Goal: Information Seeking & Learning: Learn about a topic

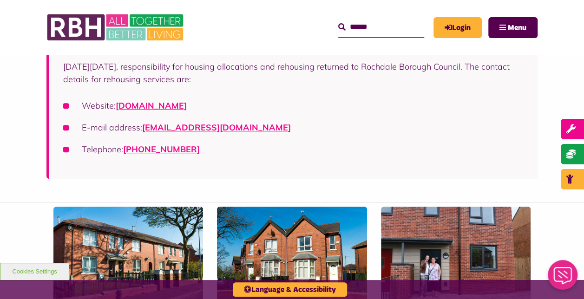
scroll to position [203, 0]
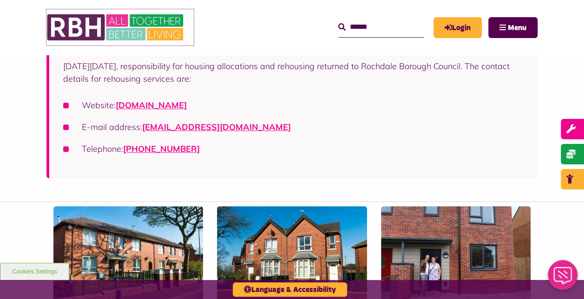
click at [74, 28] on img at bounding box center [115, 27] width 139 height 36
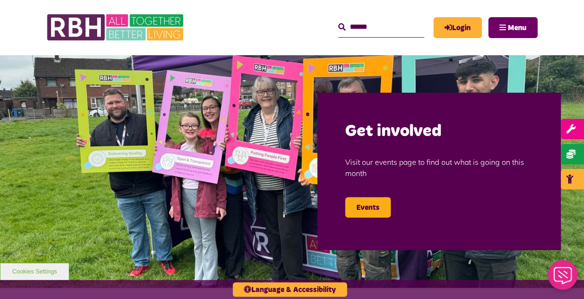
click at [502, 27] on button "Menu" at bounding box center [512, 27] width 49 height 21
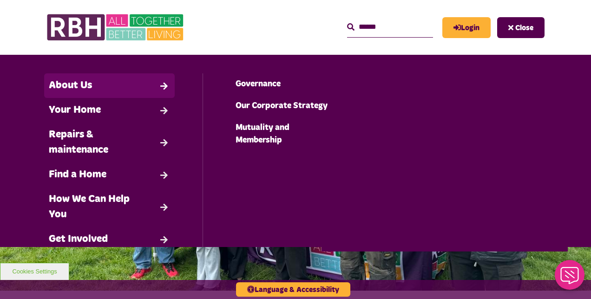
click at [113, 84] on link "About Us" at bounding box center [109, 85] width 131 height 25
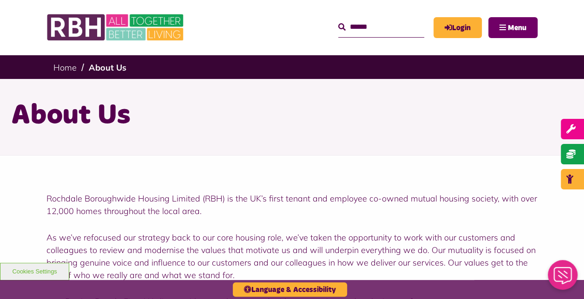
click at [521, 36] on button "Menu" at bounding box center [512, 27] width 49 height 21
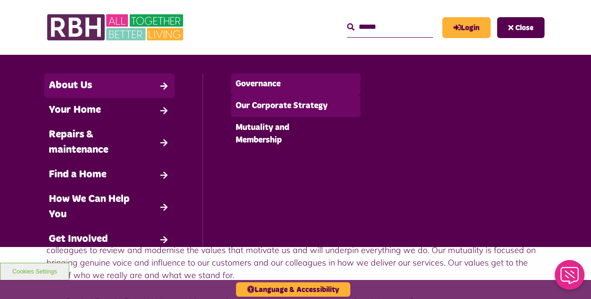
click at [264, 89] on link "Governance" at bounding box center [296, 84] width 130 height 22
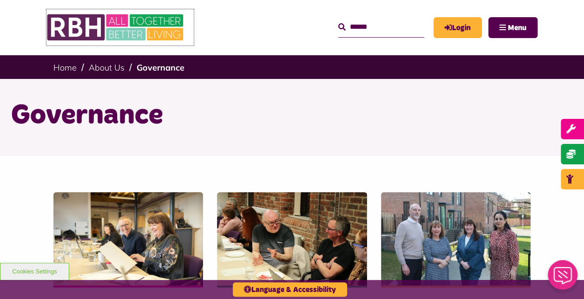
click at [72, 26] on img at bounding box center [115, 27] width 139 height 36
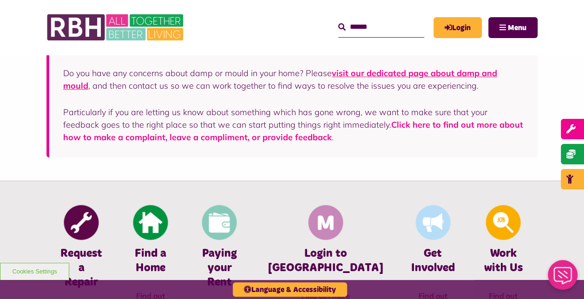
scroll to position [258, 0]
